Goal: Go to known website: Go to known website

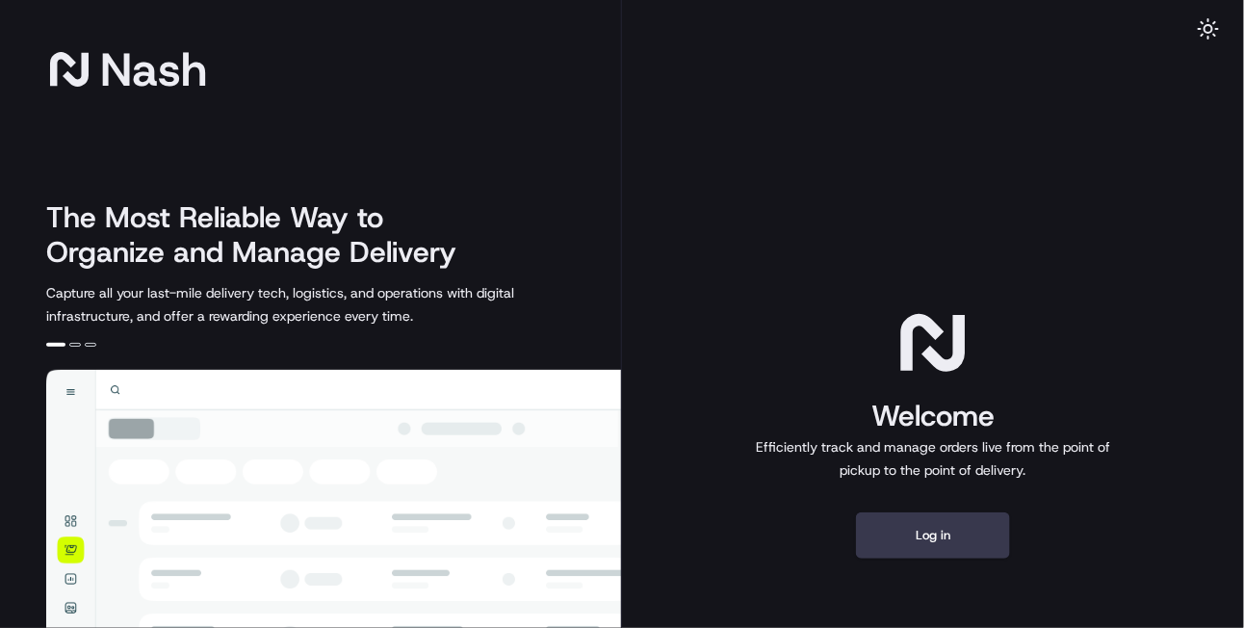
click at [161, 37] on div "[PERSON_NAME] The Most Reliable Way to Organize and Manage Delivery Capture all…" at bounding box center [311, 430] width 622 height 861
click at [924, 526] on button "Log in" at bounding box center [933, 535] width 154 height 46
